Goal: Check status: Check status

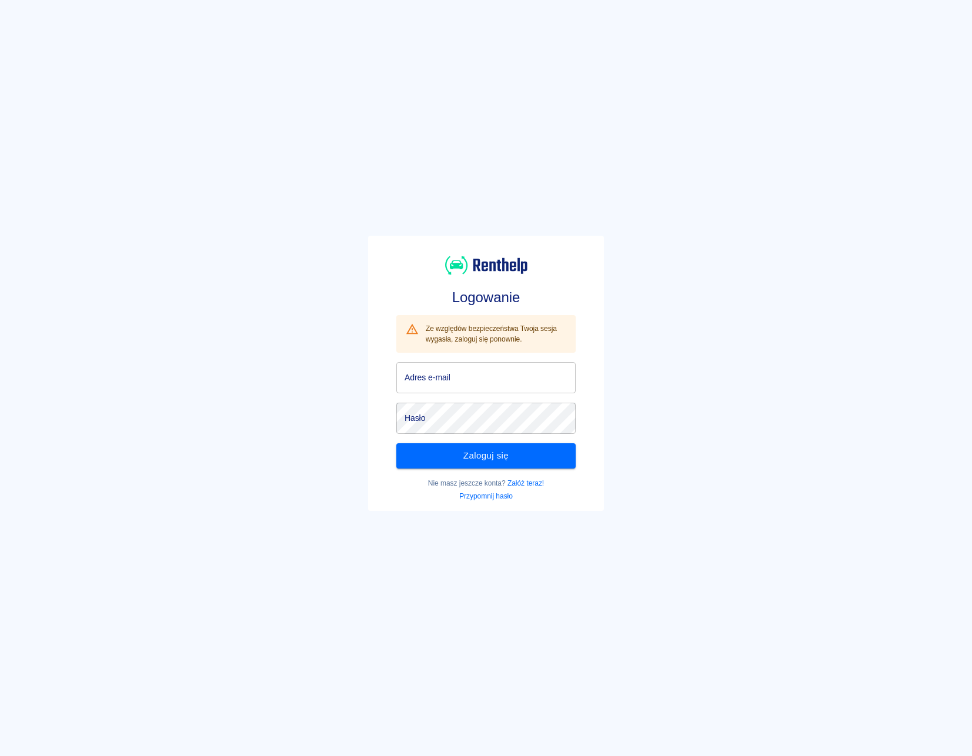
click at [435, 374] on input "Adres e-mail" at bounding box center [485, 377] width 179 height 31
type input "[EMAIL_ADDRESS][DOMAIN_NAME]"
click button "Zaloguj się" at bounding box center [485, 456] width 179 height 25
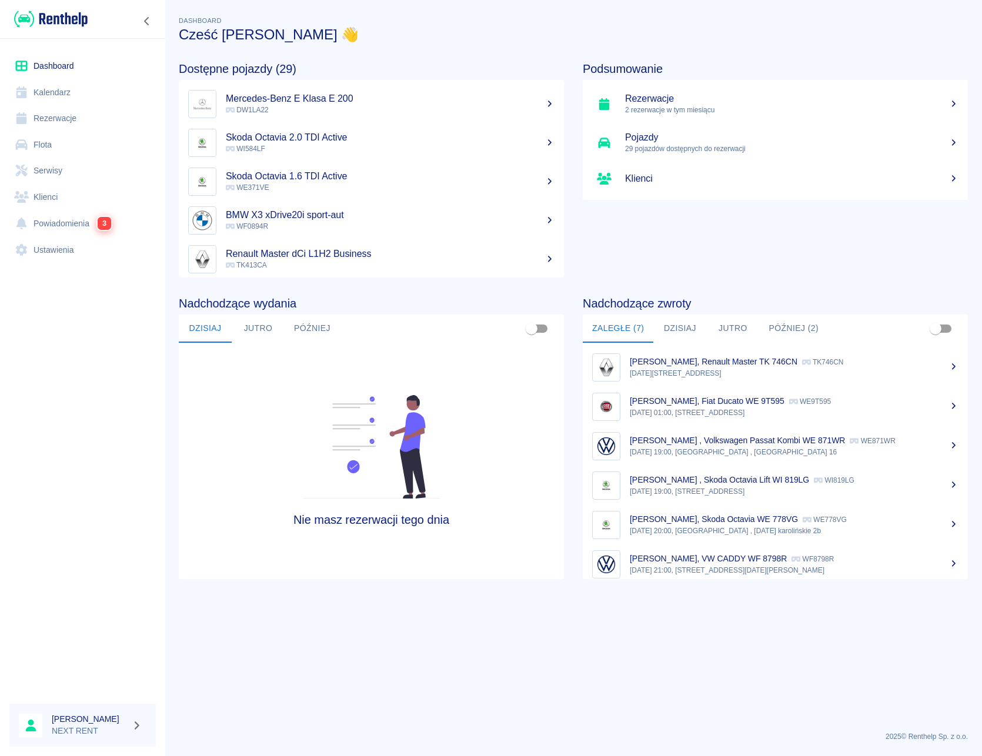
click at [654, 108] on p "2 rezerwacje w tym miesiącu" at bounding box center [792, 110] width 334 height 11
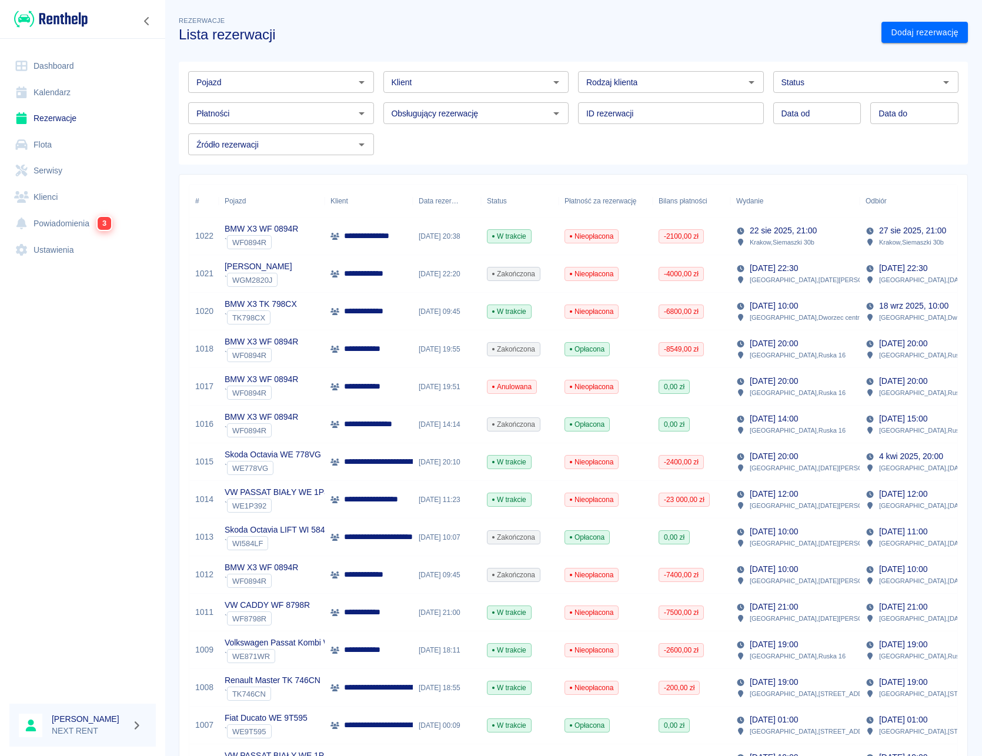
click at [52, 68] on link "Dashboard" at bounding box center [82, 66] width 146 height 26
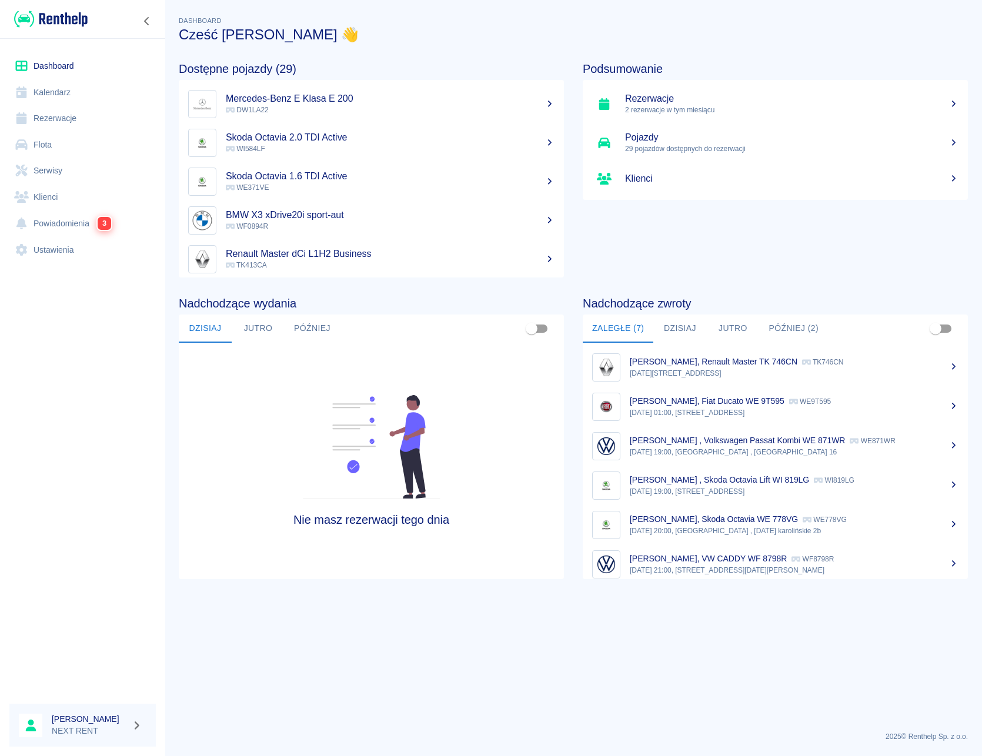
click at [54, 112] on link "Rezerwacje" at bounding box center [82, 118] width 146 height 26
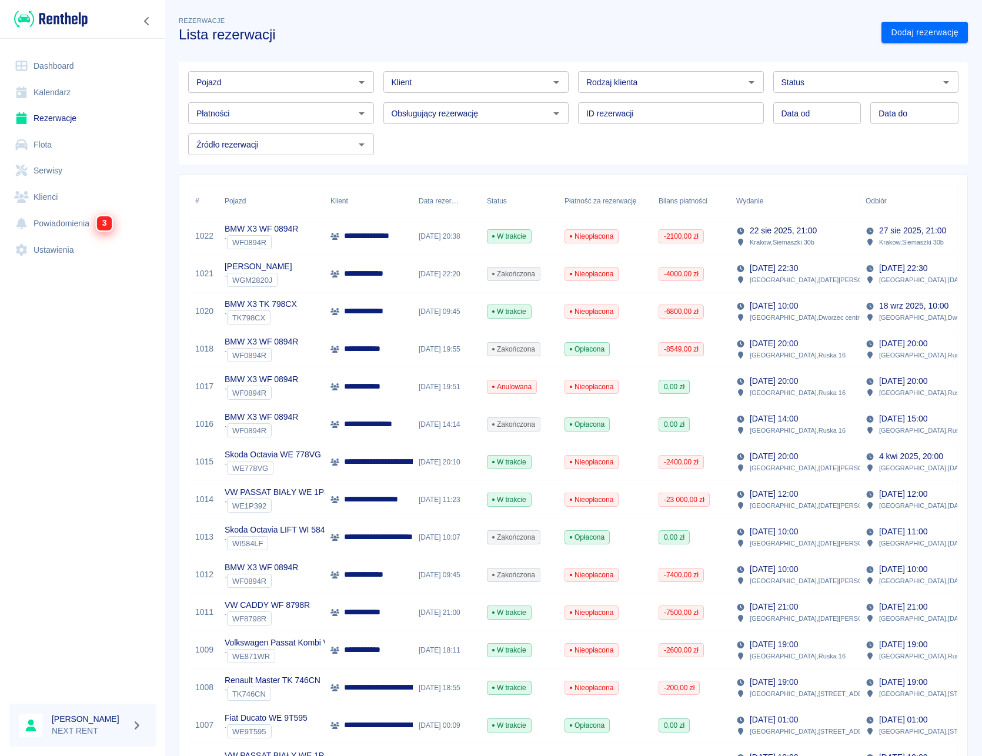
click at [104, 221] on span "3" at bounding box center [104, 223] width 14 height 14
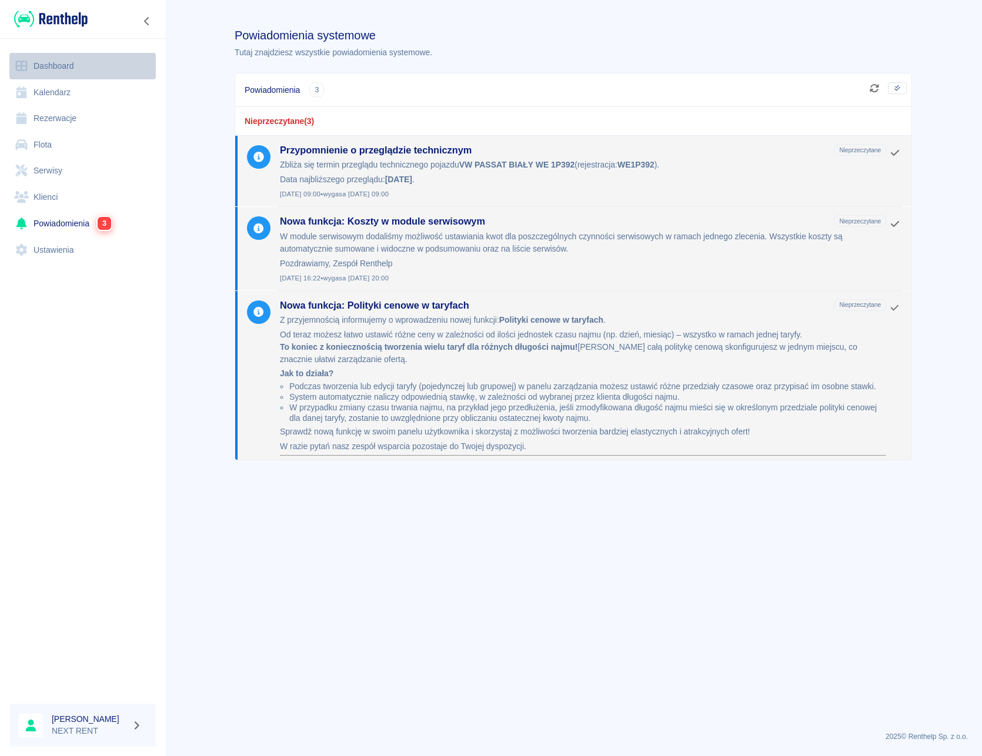
click at [65, 65] on link "Dashboard" at bounding box center [82, 66] width 146 height 26
